Goal: Transaction & Acquisition: Purchase product/service

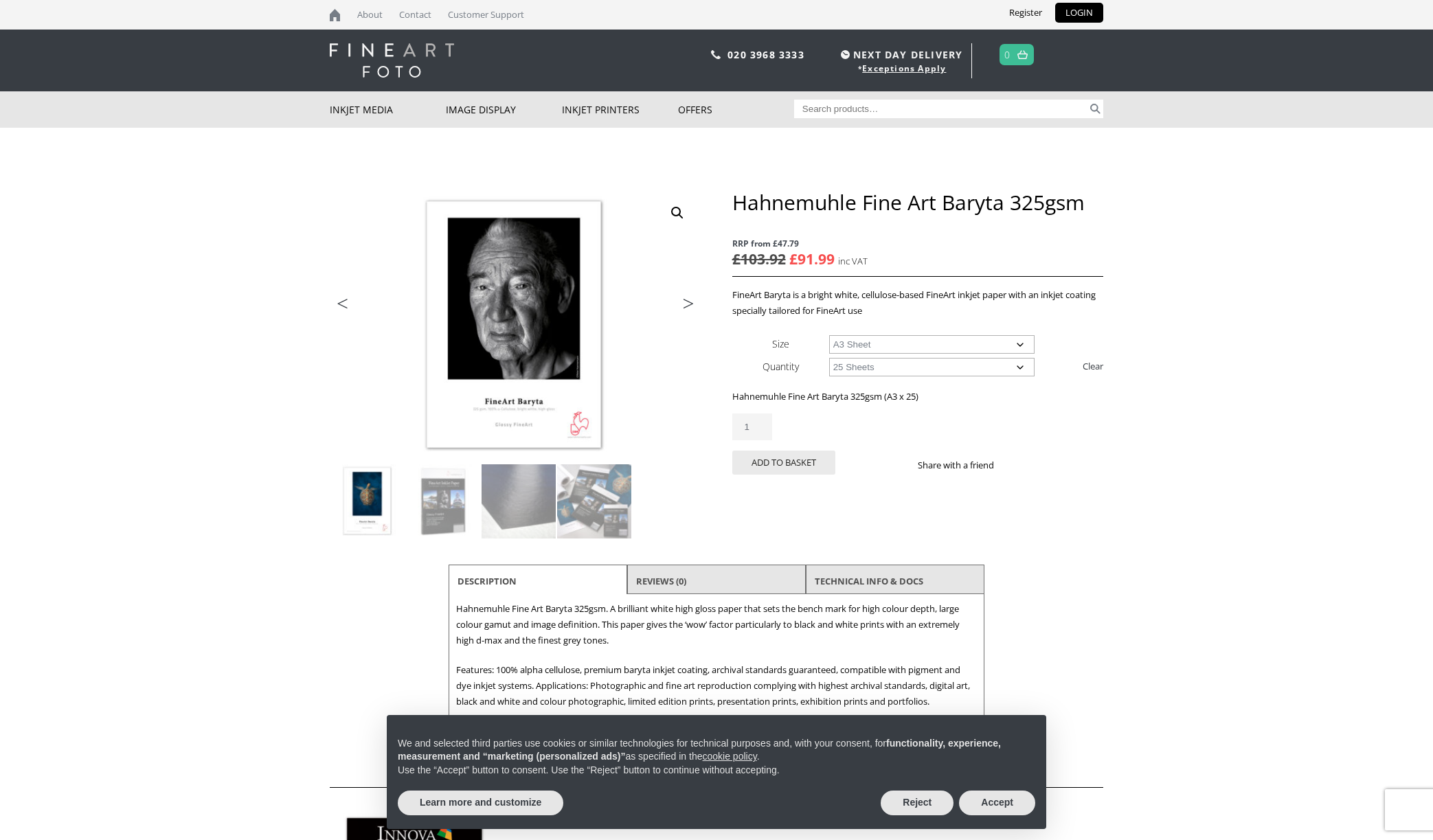
click at [1012, 345] on select "Choose an option A4 Sheet A3 Sheet A3+ Sheet A2 Sheet" at bounding box center [932, 344] width 206 height 18
click at [829, 335] on select "Choose an option A4 Sheet A3 Sheet A3+ Sheet A2 Sheet" at bounding box center [932, 344] width 206 height 18
select select "a3-sheet-2"
click at [993, 804] on button "Accept" at bounding box center [997, 803] width 76 height 25
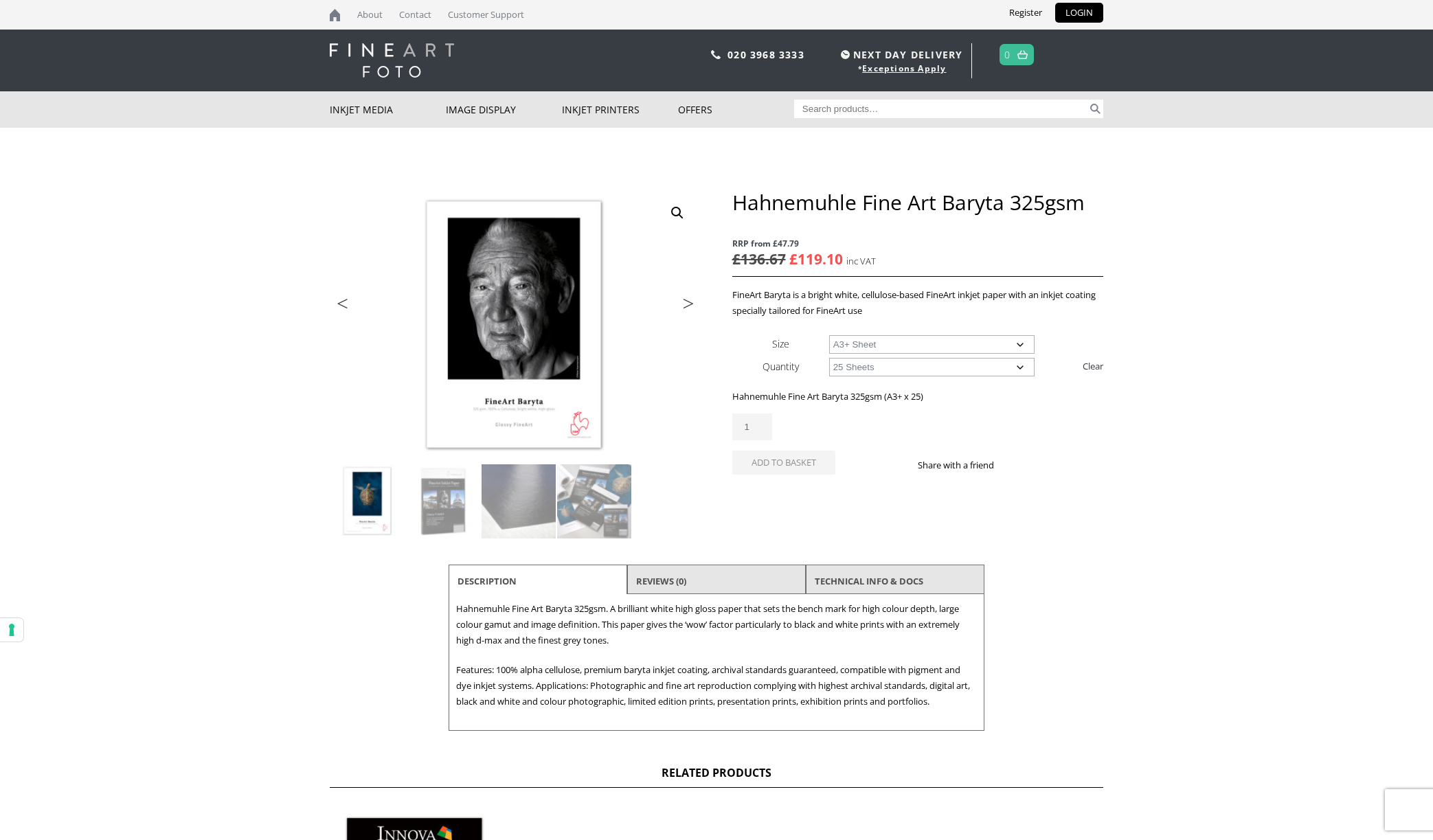
click at [828, 451] on button "Add to basket" at bounding box center [783, 462] width 103 height 24
click at [915, 193] on h1 "Hahnemuhle Fine Art Baryta 325gsm" at bounding box center [917, 202] width 371 height 25
click at [981, 342] on select "Choose an option A4 Sheet A3 Sheet A3+ Sheet A2 Sheet" at bounding box center [932, 344] width 206 height 18
click at [829, 335] on select "Choose an option A4 Sheet A3 Sheet A3+ Sheet A2 Sheet" at bounding box center [932, 344] width 206 height 18
click at [939, 350] on select "Choose an option A4 Sheet A3 Sheet A3+ Sheet A2 Sheet" at bounding box center [932, 344] width 206 height 18
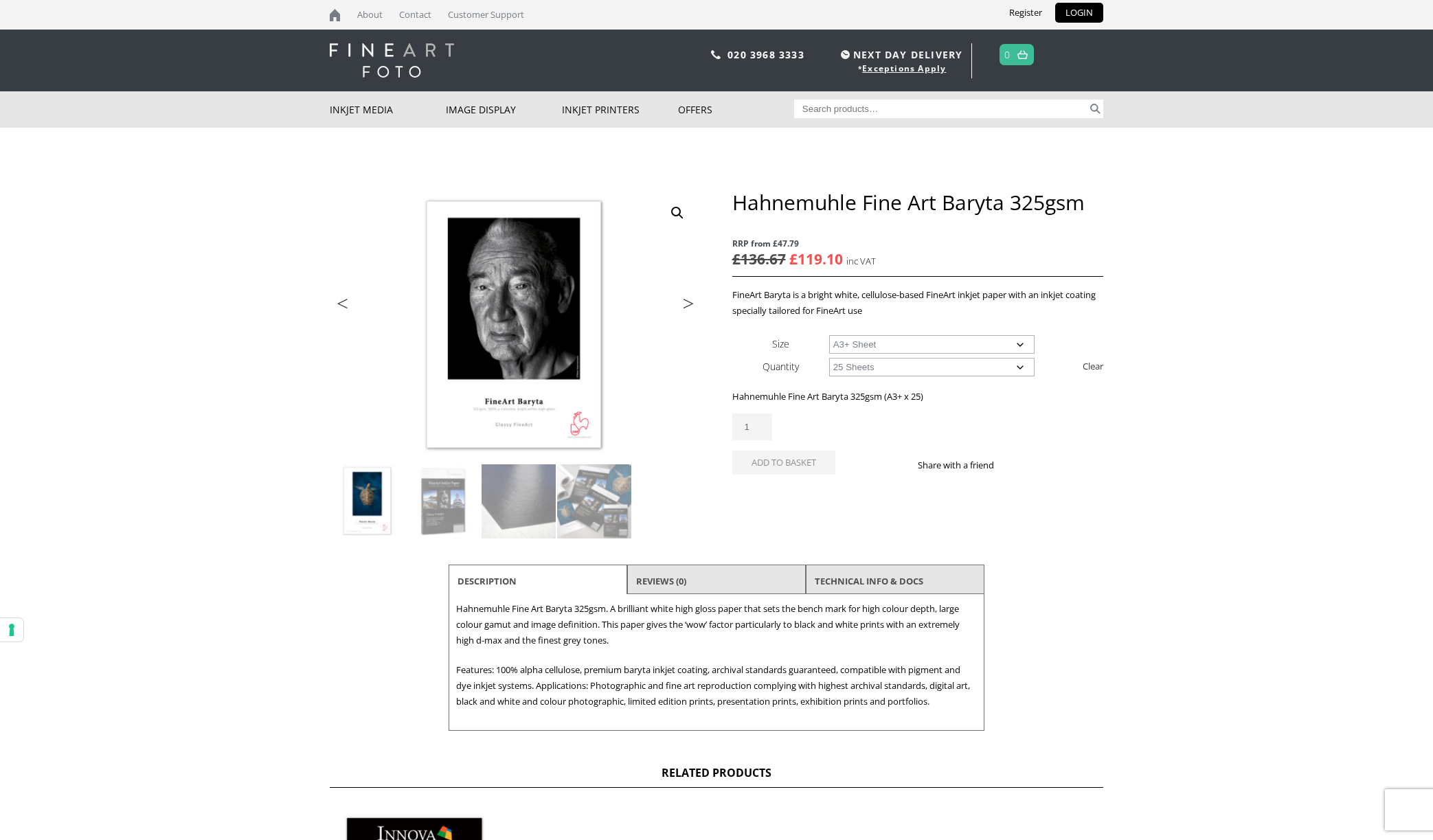
select select "a3-sheet"
click at [829, 335] on select "Choose an option A4 Sheet A3 Sheet A3+ Sheet A2 Sheet" at bounding box center [932, 344] width 206 height 18
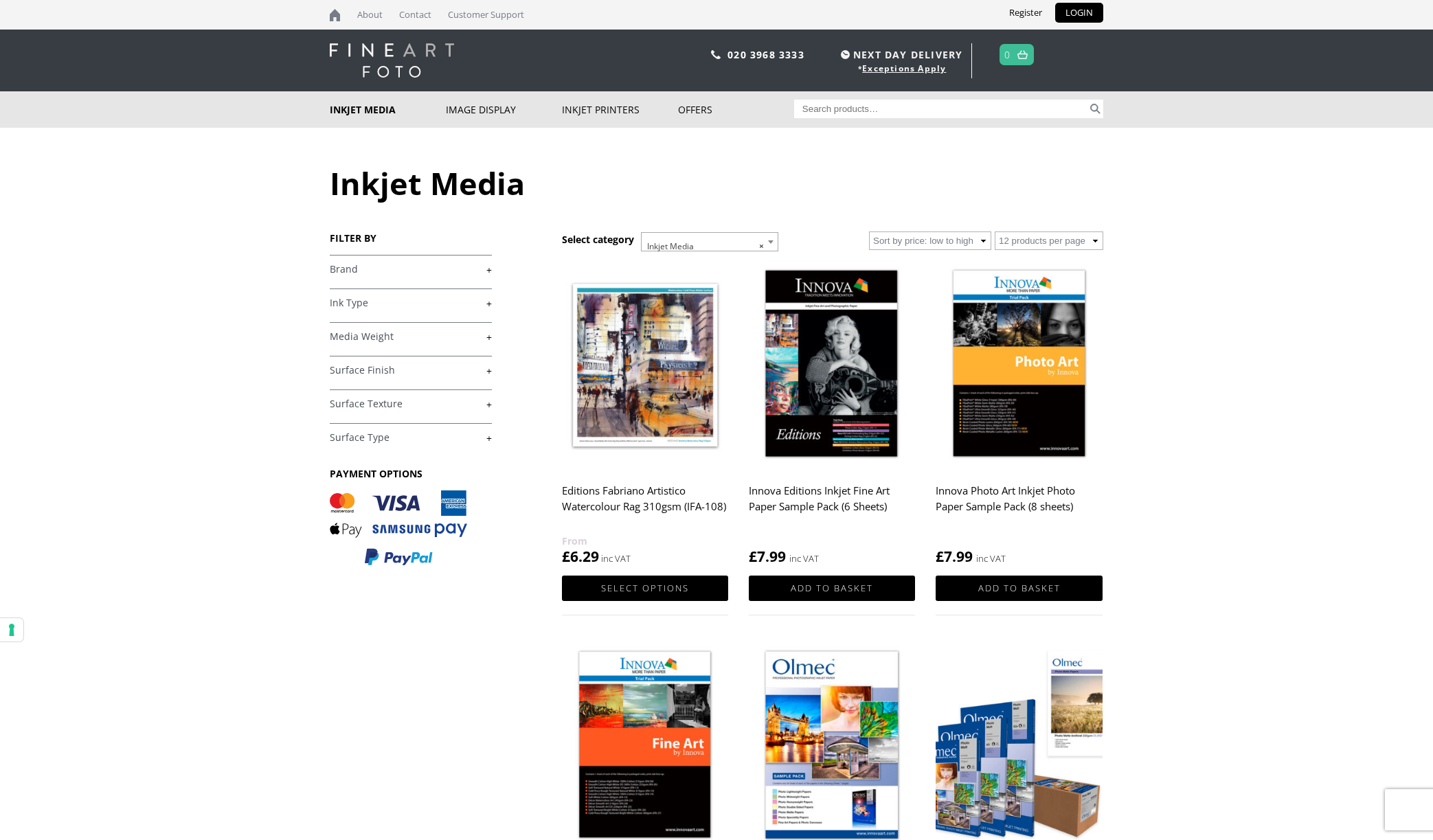
click at [840, 116] on input "Search for:" at bounding box center [941, 108] width 294 height 18
paste input "Hahnemuhle FineArt Baryta 325gsm A3+ (25 Sheets)"
type input "Hahnemuhle FineArt Baryta 325gsm A3+ (25 Sheets)"
click at [1097, 107] on button "Search" at bounding box center [1095, 108] width 16 height 18
click at [1039, 106] on input "Hahnemuhle FineArt Baryta 325gsm A3+ (25 Sheets)" at bounding box center [941, 108] width 294 height 18
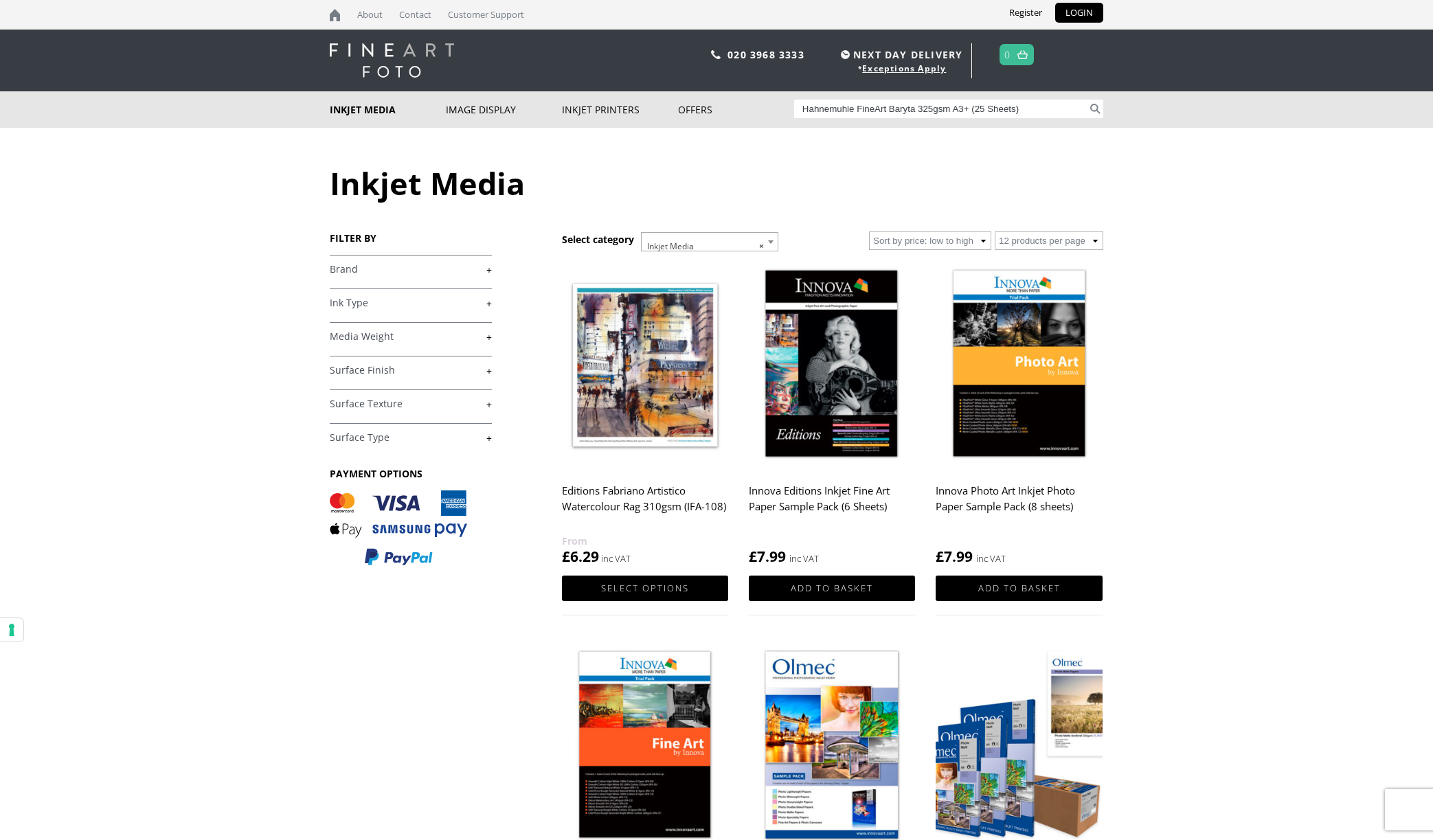
drag, startPoint x: 1043, startPoint y: 107, endPoint x: 931, endPoint y: 98, distance: 112.4
click at [928, 106] on input "Hahnemuhle FineArt Baryta 325gsm A3+ (25 Sheets)" at bounding box center [941, 108] width 294 height 18
type input "Hahnemuhle FineArt Baryta"
click at [1087, 100] on button "Search" at bounding box center [1095, 108] width 16 height 18
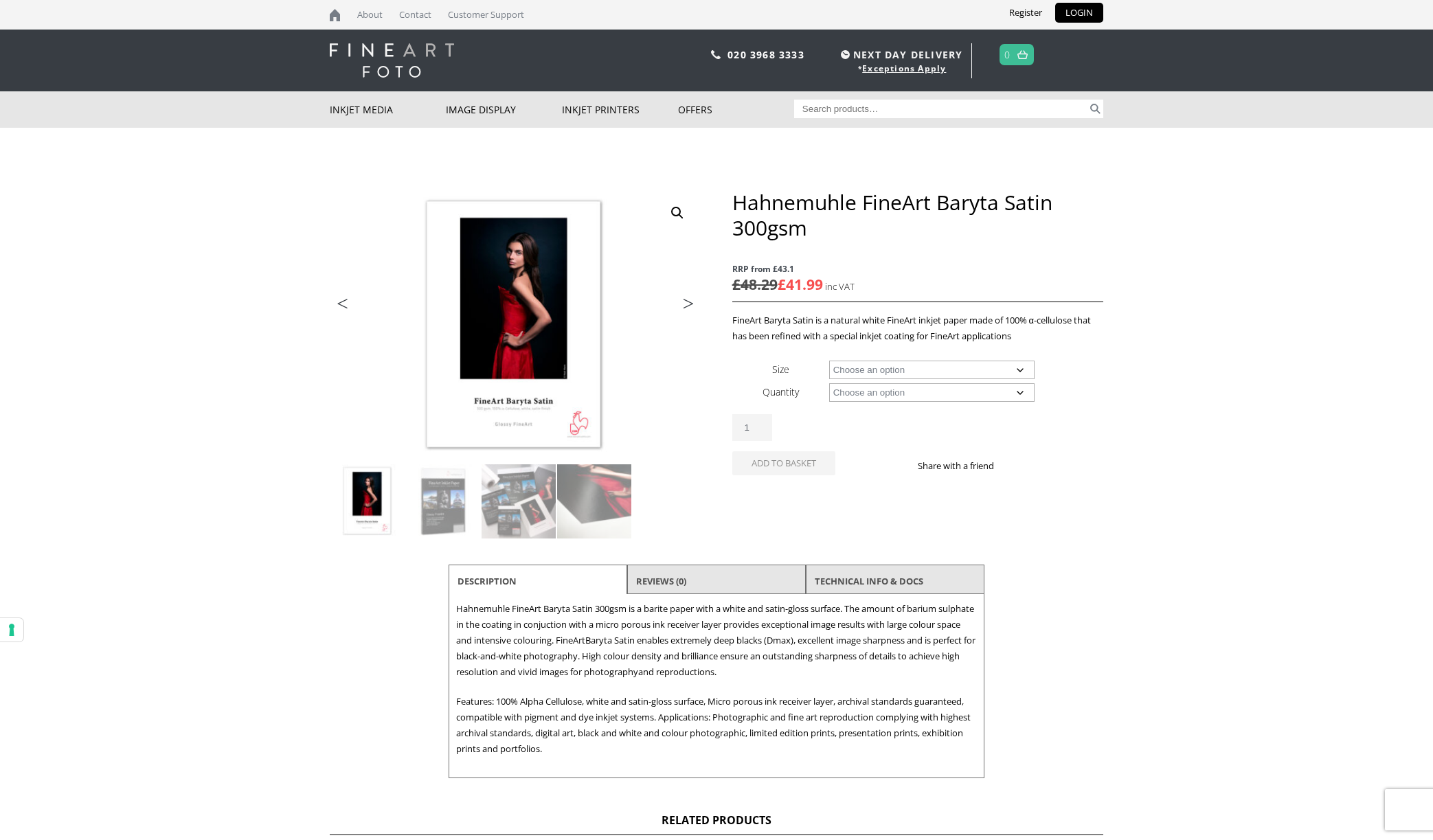
click at [813, 113] on input "Search for:" at bounding box center [941, 108] width 294 height 18
paste input "Hahnemuhle FineArt Baryta 325gsm A3+ (25 Sheets)"
drag, startPoint x: 1034, startPoint y: 112, endPoint x: 916, endPoint y: 105, distance: 118.2
click at [916, 105] on input "Hahnemuhle FineArt Baryta 325gsm A3+ (25 Sheets)" at bounding box center [941, 108] width 294 height 18
type input "Hahnemuhle FineArt Baryta"
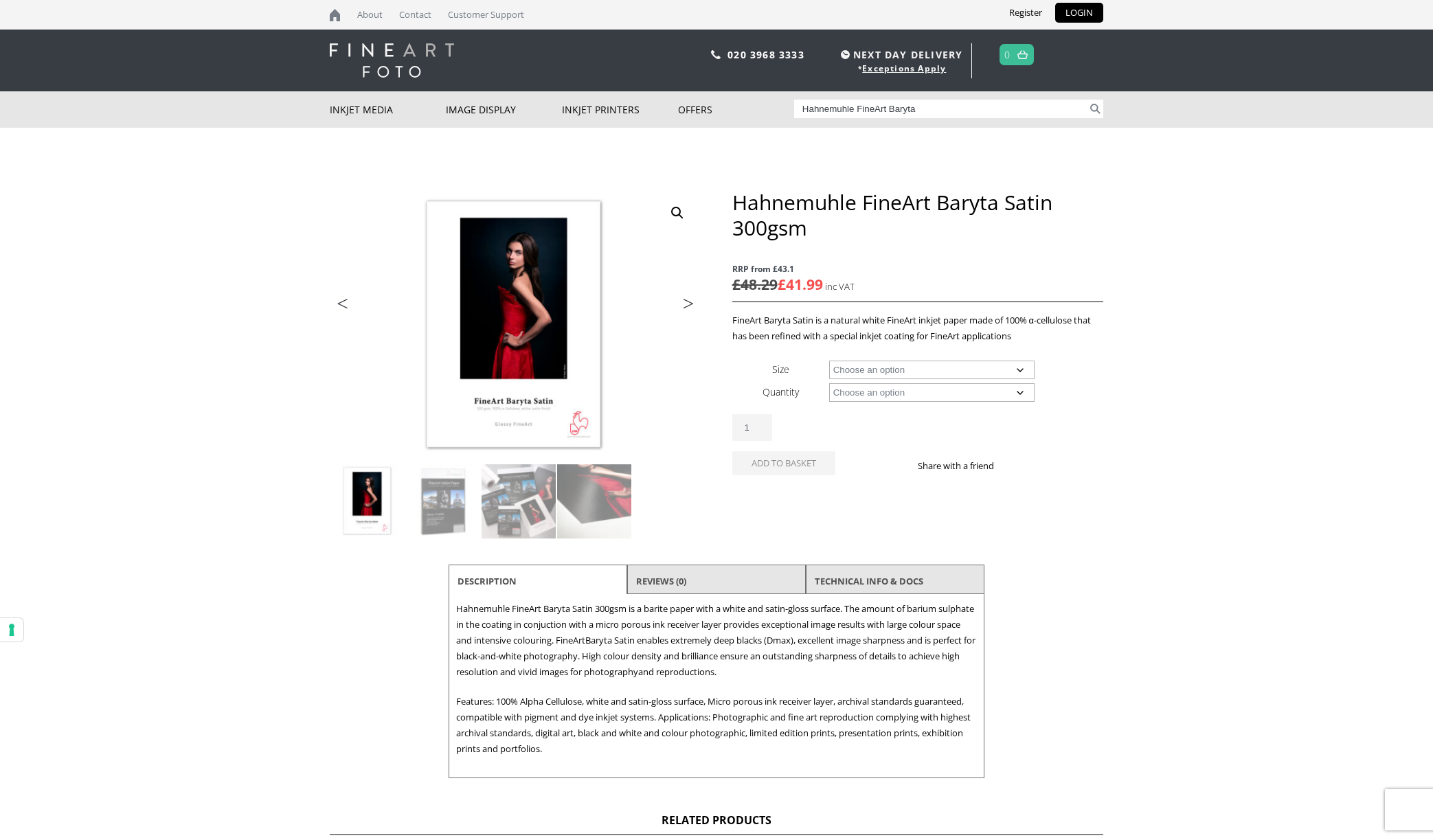
click at [1087, 100] on button "Search" at bounding box center [1095, 108] width 16 height 18
